Goal: Information Seeking & Learning: Learn about a topic

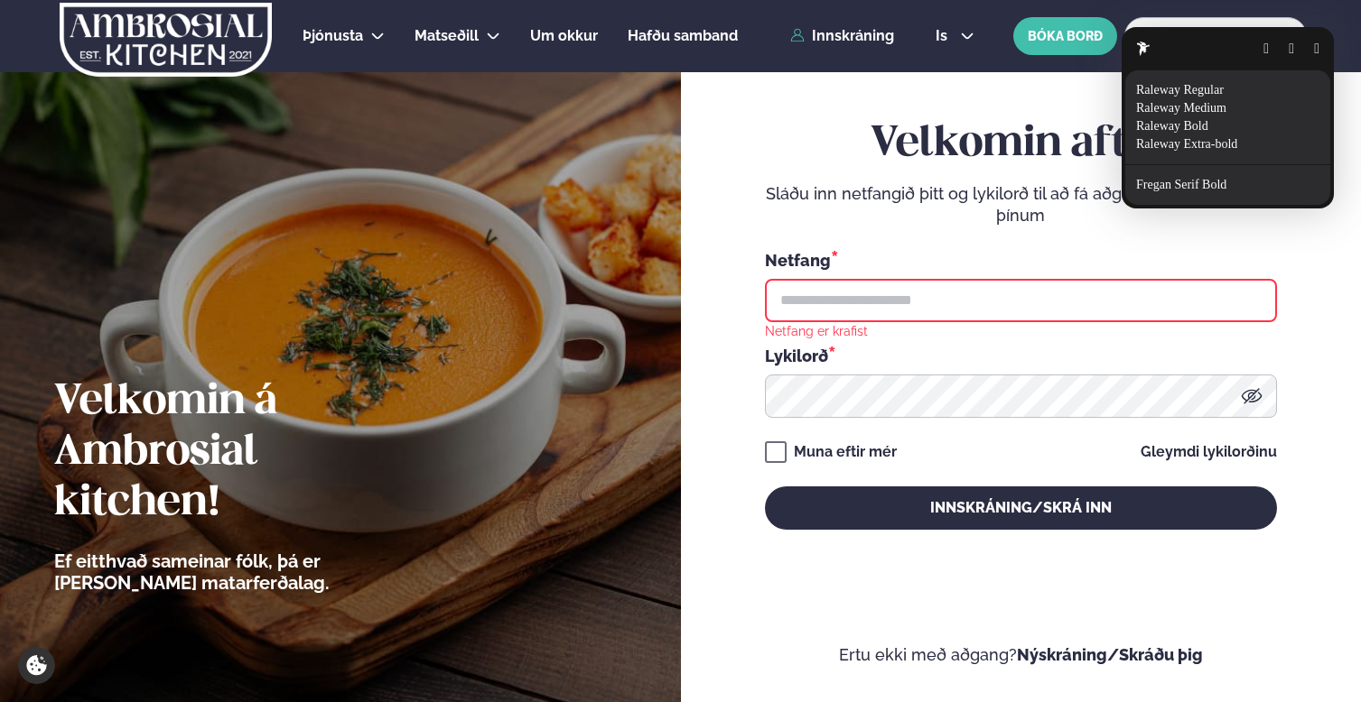
click at [374, 39] on html "About cookies on this site We use cookies to collect and analyse information on…" at bounding box center [680, 537] width 1361 height 1075
click at [381, 33] on html "About cookies on this site We use cookies to collect and analyse information on…" at bounding box center [680, 537] width 1361 height 1075
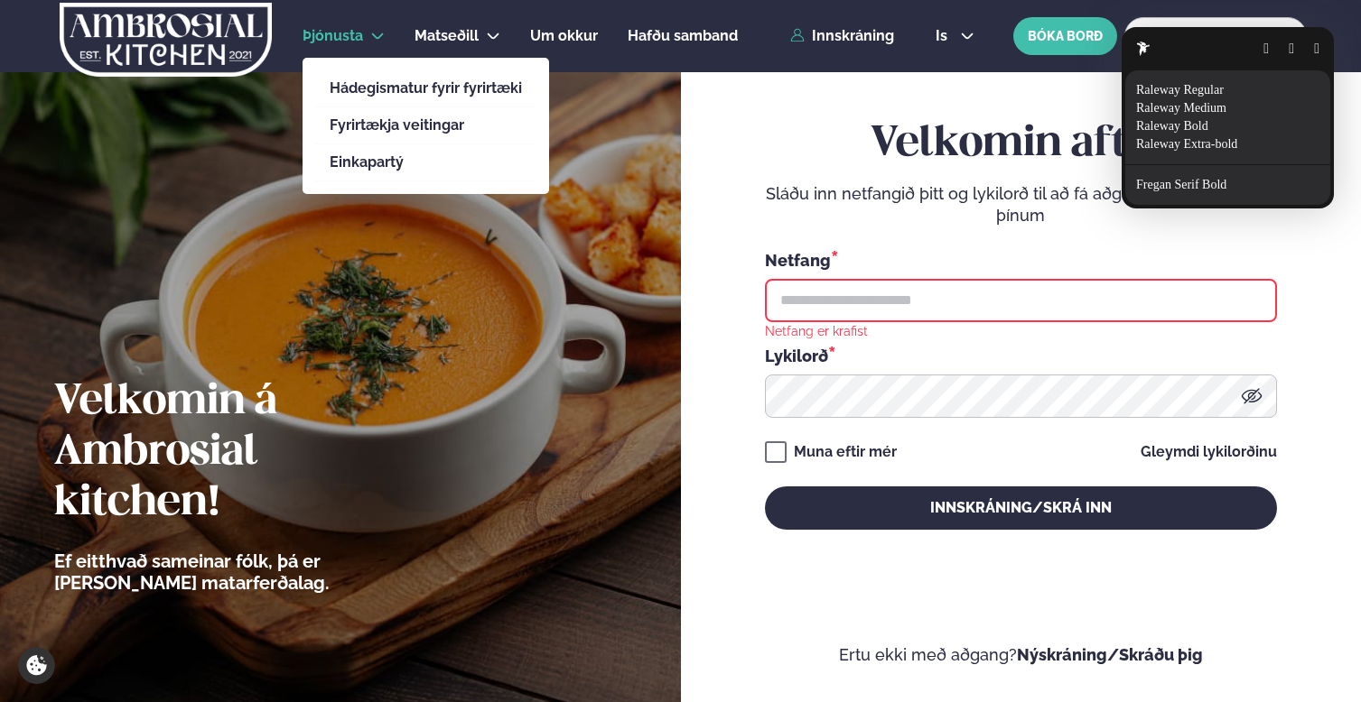
drag, startPoint x: 371, startPoint y: 35, endPoint x: 359, endPoint y: 35, distance: 11.7
click at [371, 35] on html "About cookies on this site We use cookies to collect and analyse information on…" at bounding box center [680, 537] width 1361 height 1075
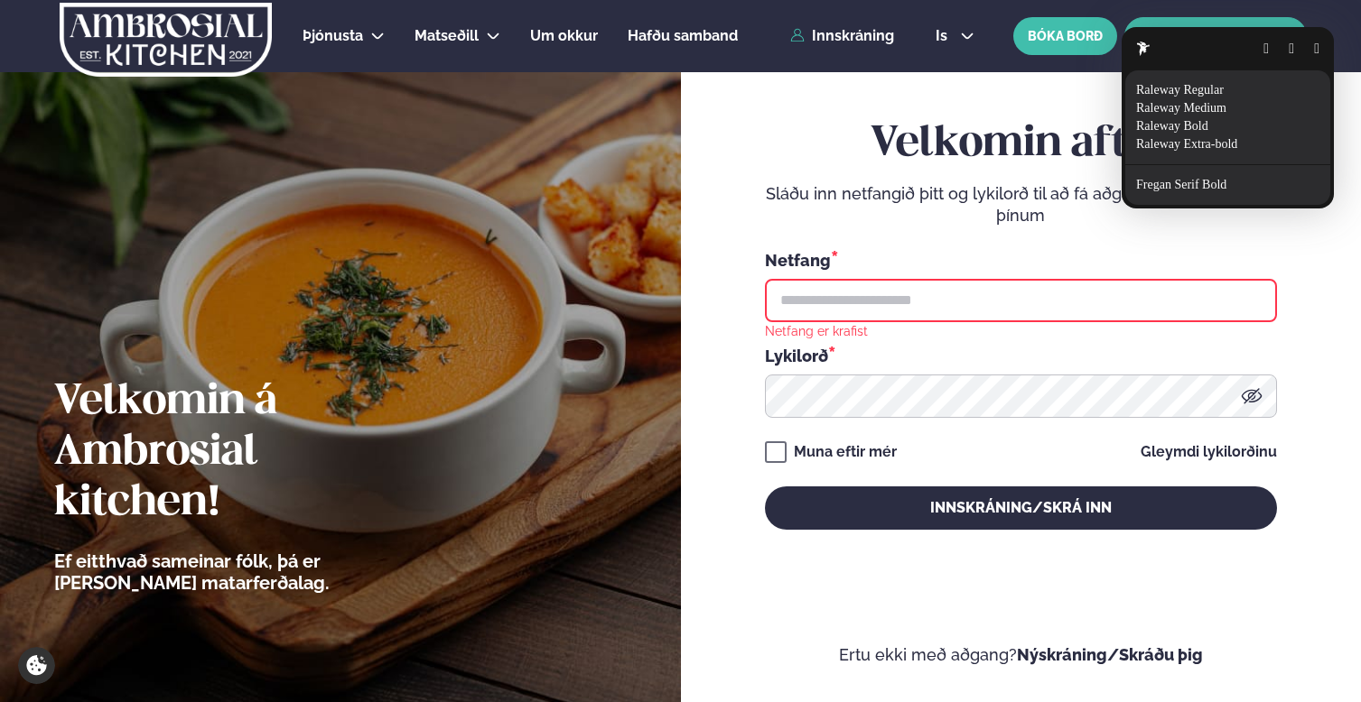
drag, startPoint x: 1310, startPoint y: 49, endPoint x: 1288, endPoint y: 50, distance: 21.7
click at [1314, 49] on button "button" at bounding box center [1316, 49] width 5 height 14
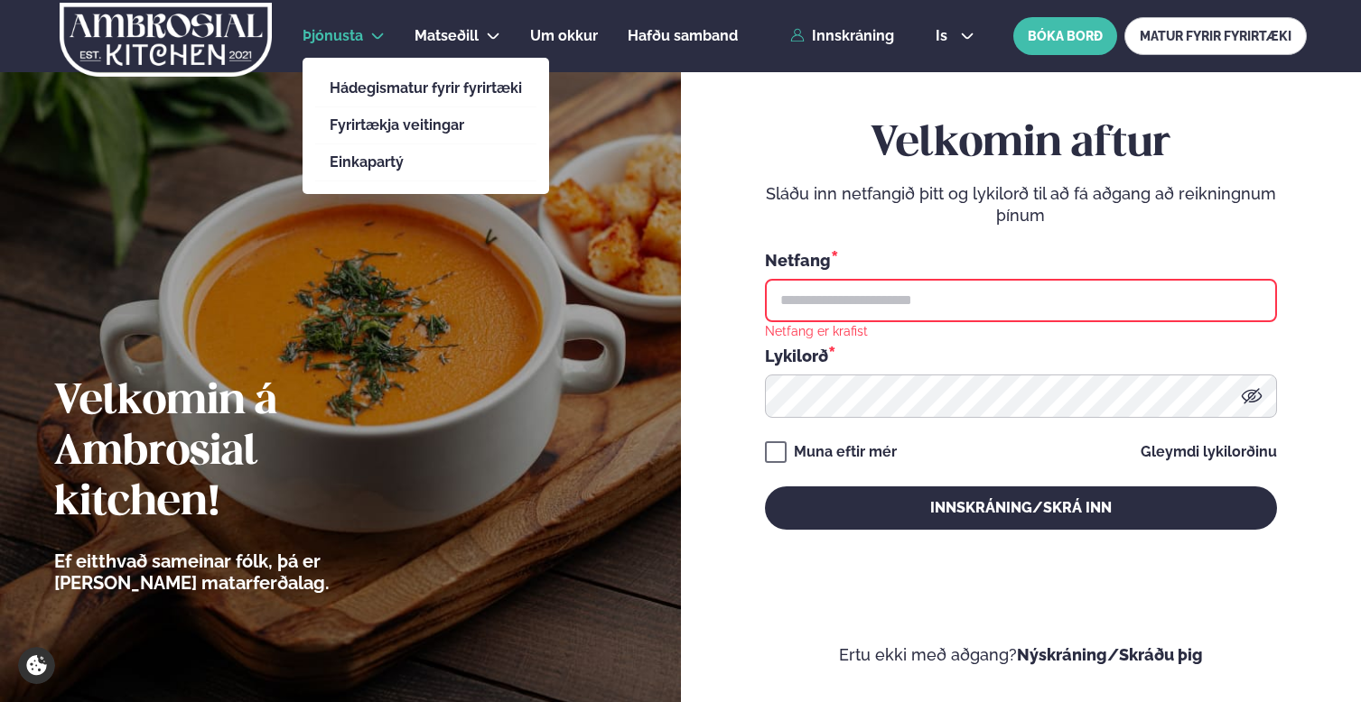
click at [342, 34] on span "Þjónusta" at bounding box center [332, 35] width 60 height 17
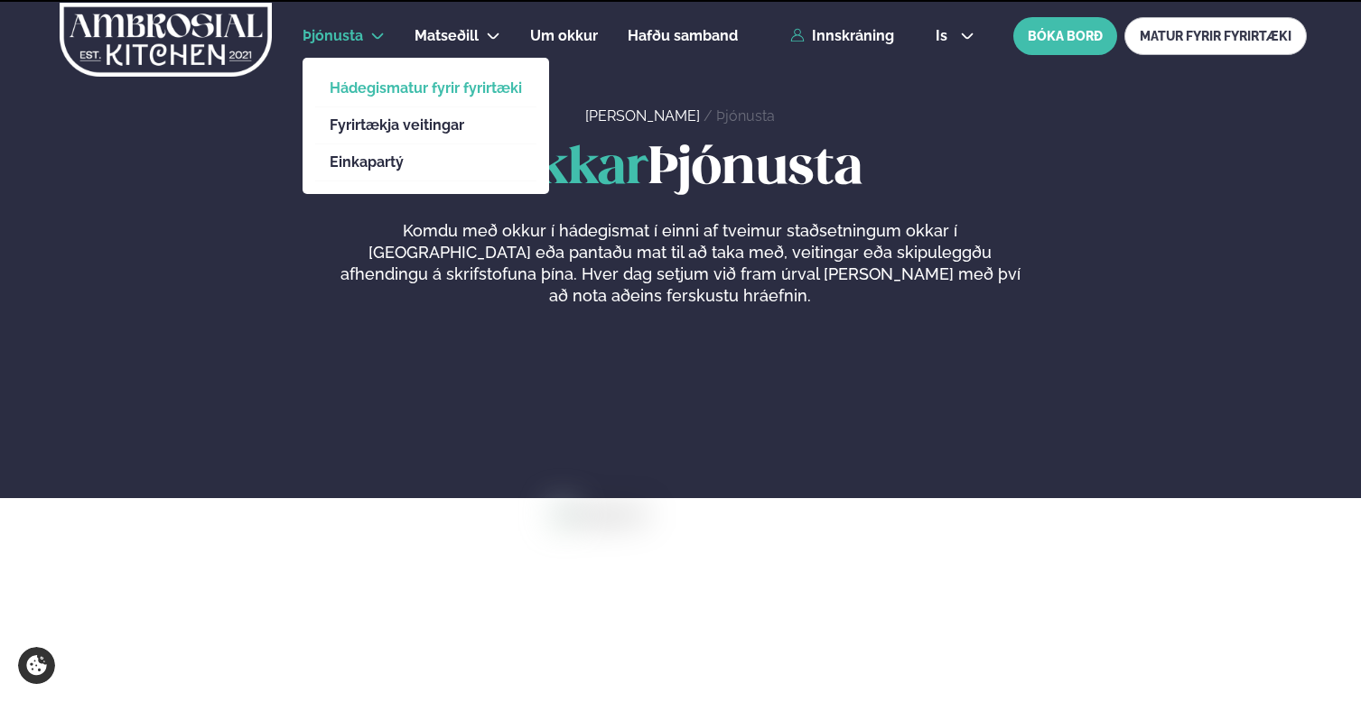
click at [358, 81] on link "Hádegismatur fyrir fyrirtæki" at bounding box center [426, 88] width 192 height 14
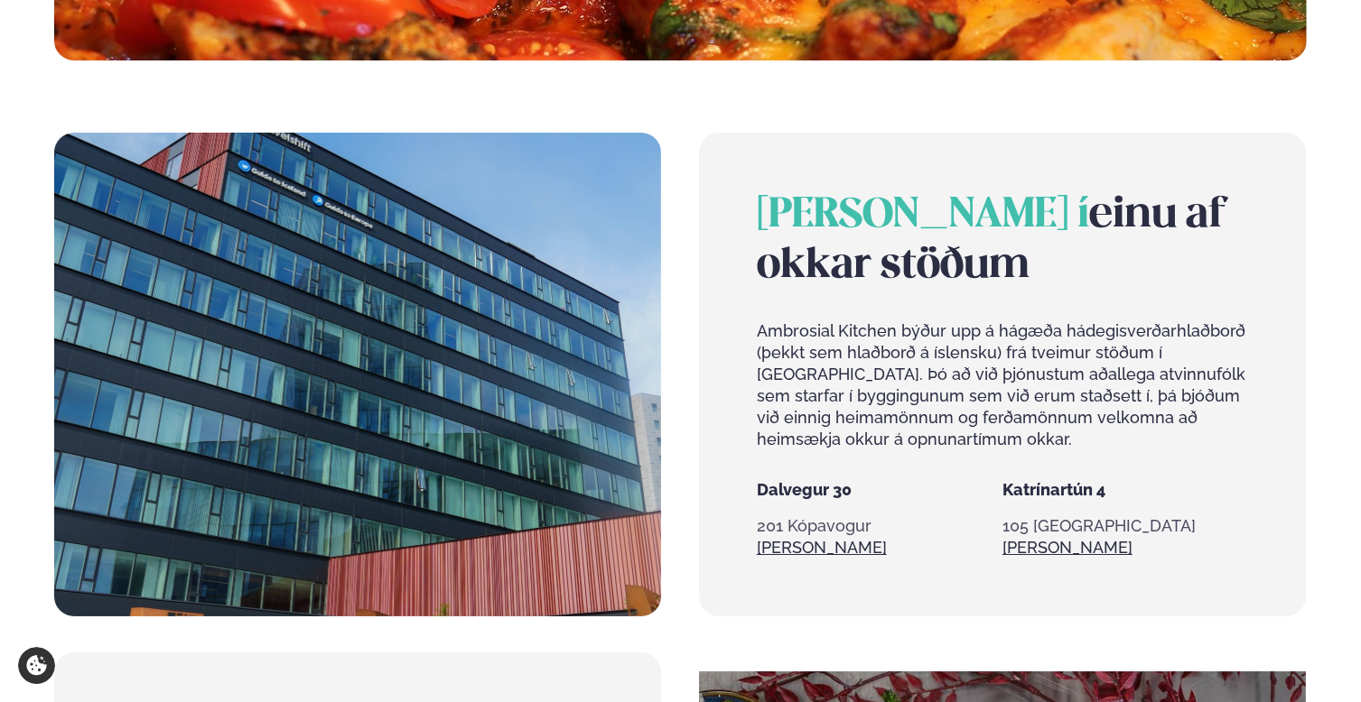
scroll to position [702, 0]
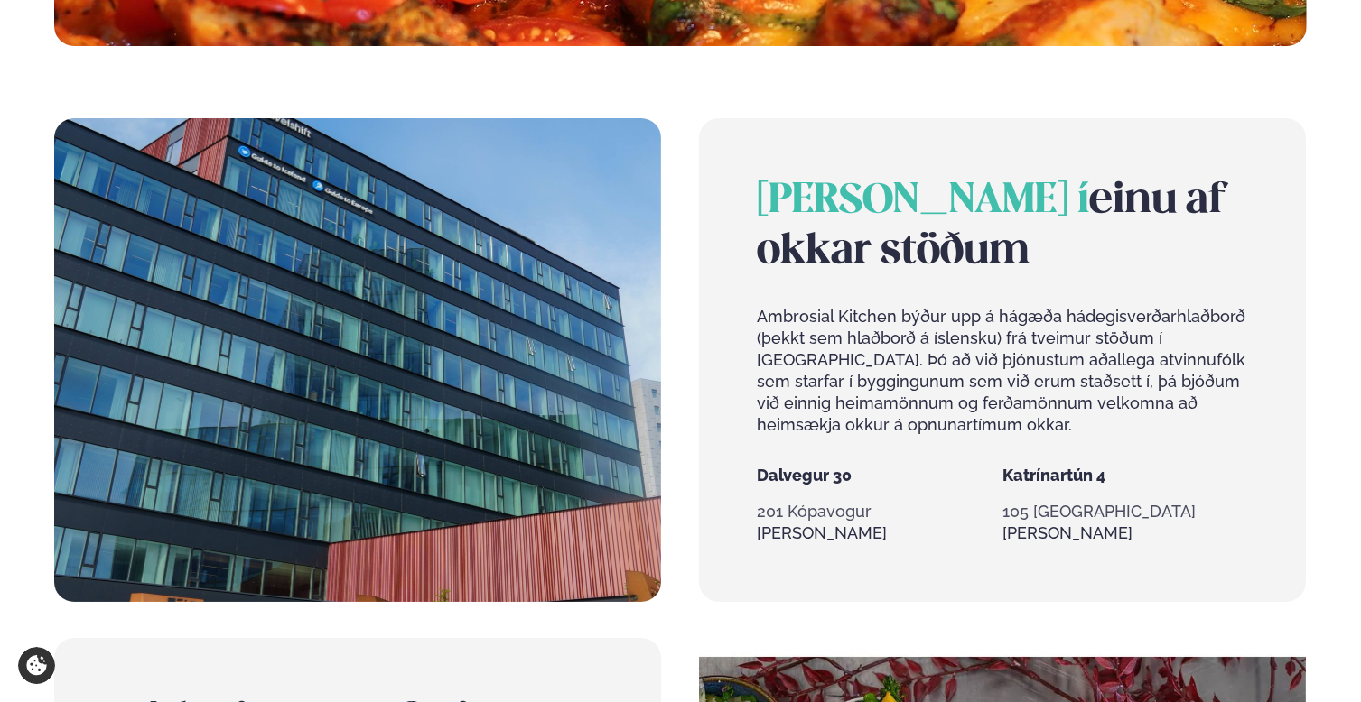
drag, startPoint x: 757, startPoint y: 168, endPoint x: 911, endPoint y: 241, distance: 170.8
click at [911, 241] on h2 "[PERSON_NAME] í einu af okkar stöðum" at bounding box center [1002, 226] width 491 height 101
copy h2 "[PERSON_NAME] í einu af okkar stöðum"
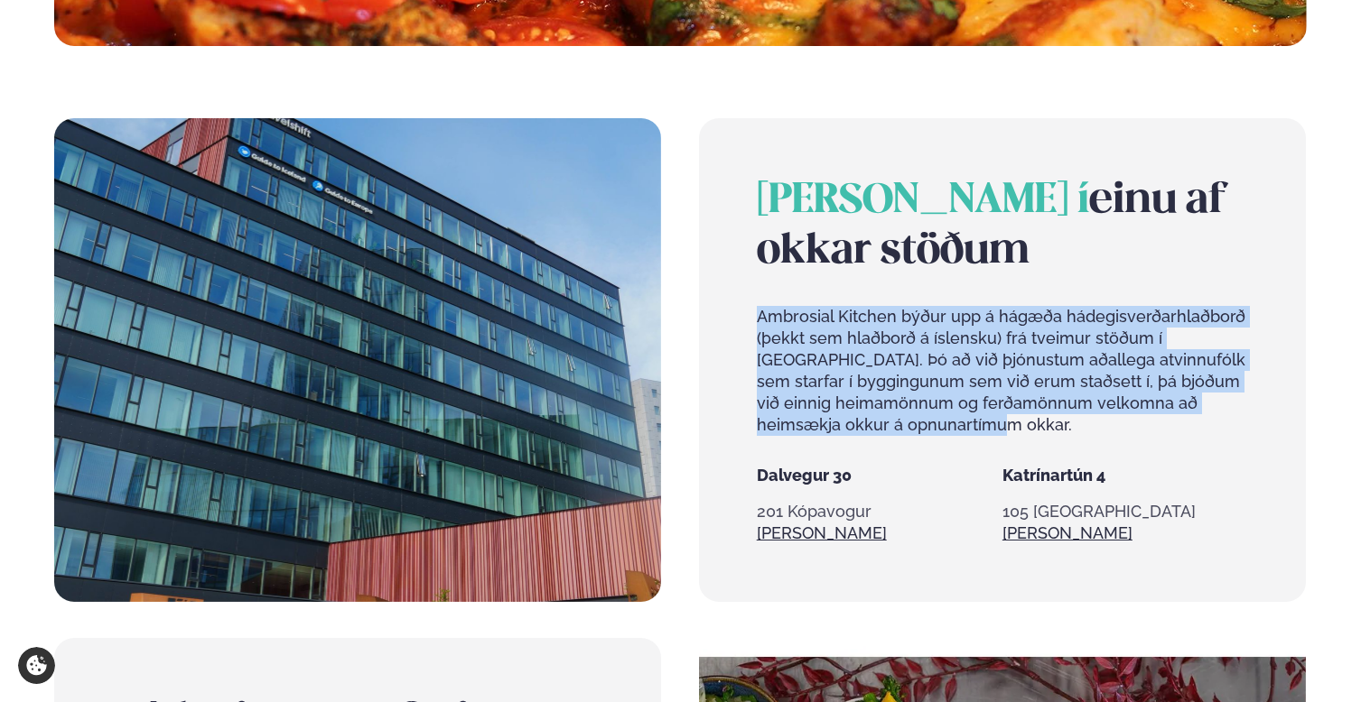
drag, startPoint x: 760, startPoint y: 293, endPoint x: 936, endPoint y: 416, distance: 214.7
click at [936, 416] on div "[PERSON_NAME] í einu af okkar stöðum Ambrosial Kitchen býður upp á hágæða hádeg…" at bounding box center [1002, 320] width 491 height 289
copy p "Ambrosial Kitchen býður upp á hágæða hádegisverðarhlaðborð (þekkt sem hlaðborð …"
